Goal: Task Accomplishment & Management: Complete application form

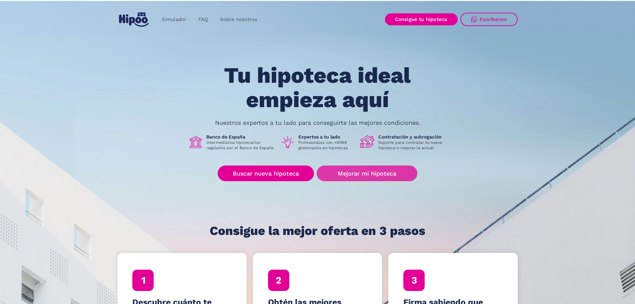
click at [339, 168] on link "Mejorar mi hipoteca" at bounding box center [367, 173] width 100 height 16
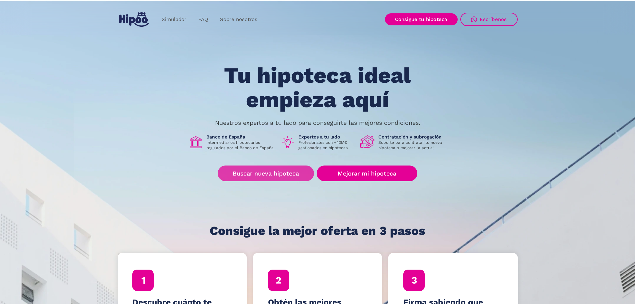
click at [257, 174] on link "Buscar nueva hipoteca" at bounding box center [266, 173] width 96 height 16
